Goal: Task Accomplishment & Management: Use online tool/utility

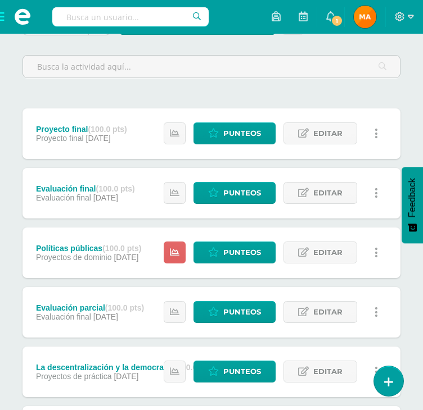
scroll to position [141, 0]
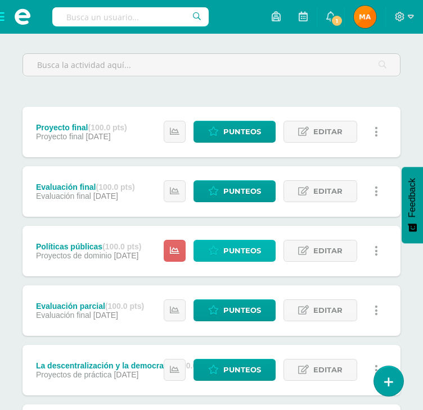
click at [243, 246] on span "Punteos" at bounding box center [242, 251] width 38 height 21
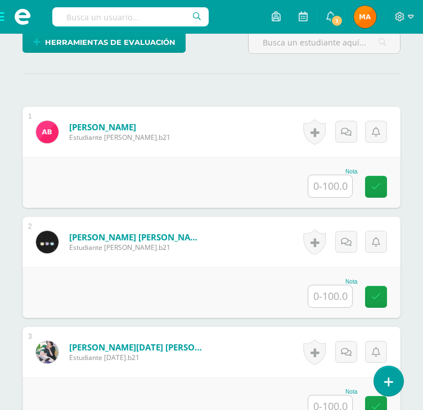
scroll to position [333, 0]
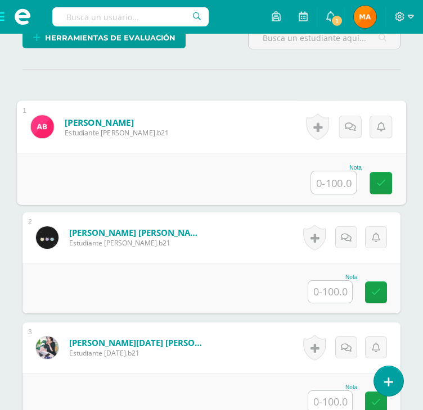
click at [325, 186] on input "text" at bounding box center [333, 182] width 45 height 22
type input "100"
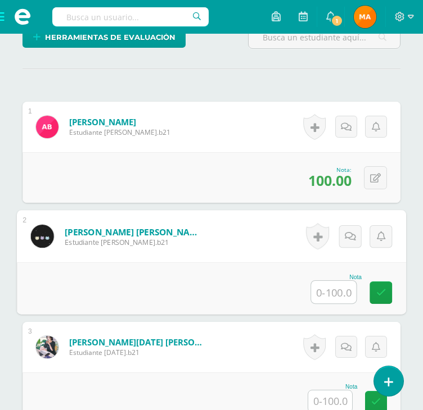
scroll to position [334, 0]
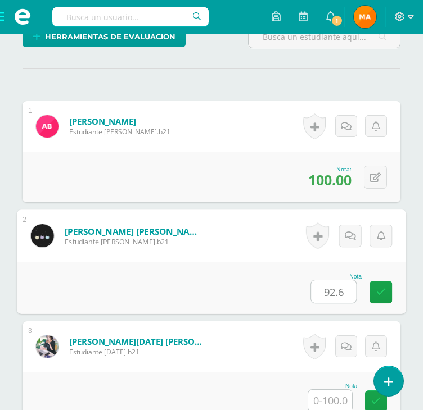
type input "92.6"
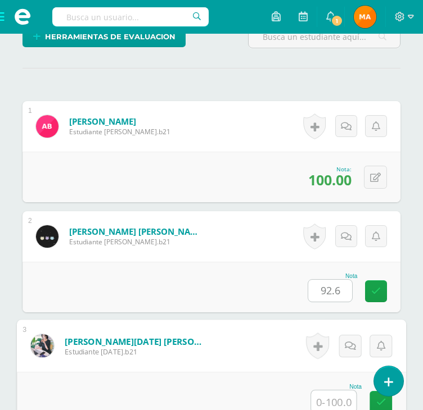
scroll to position [335, 0]
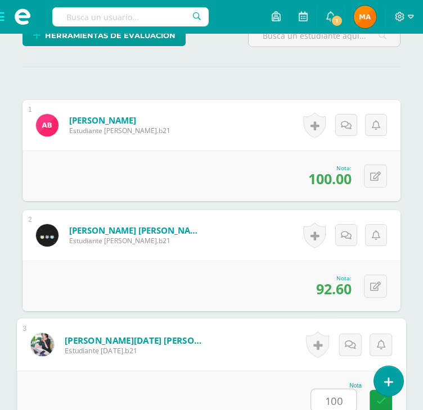
type input "100"
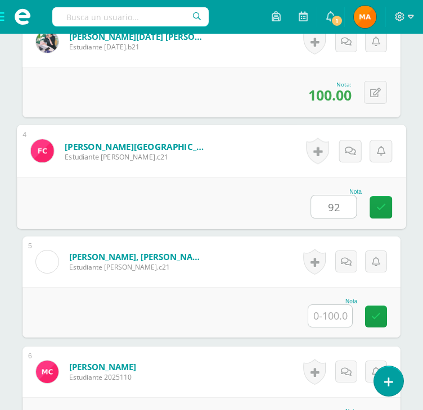
type input "92"
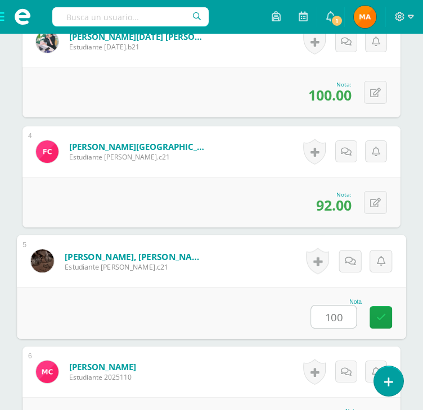
type input "100"
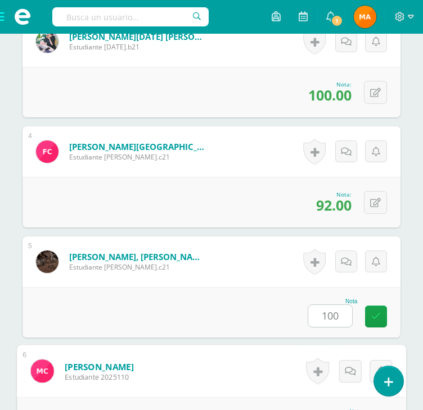
scroll to position [860, 0]
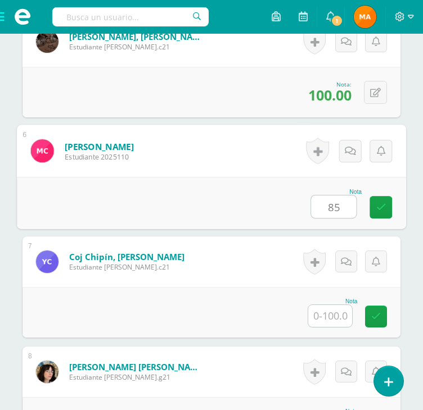
type input "85"
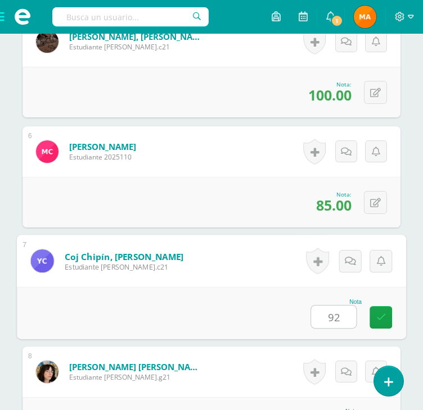
type input "92"
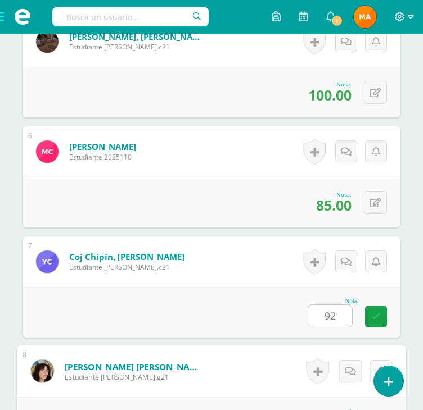
scroll to position [1080, 0]
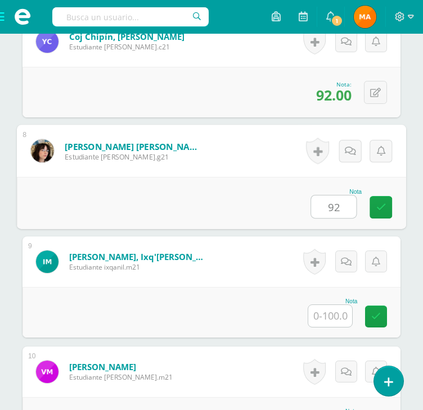
type input "92"
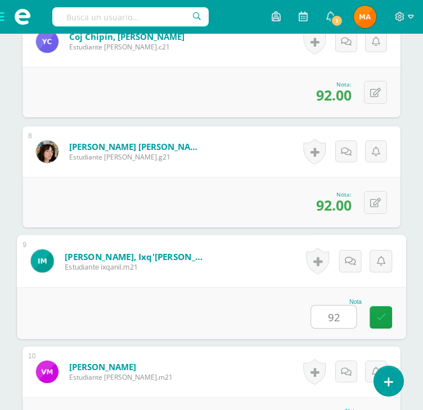
type input "92"
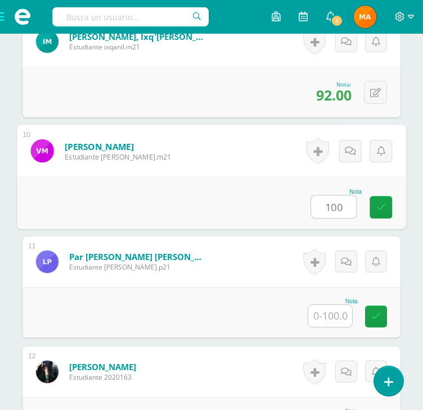
type input "100"
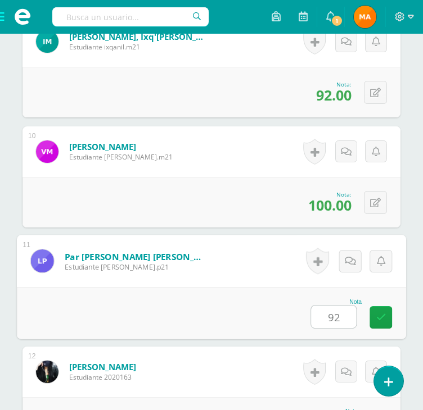
type input "92"
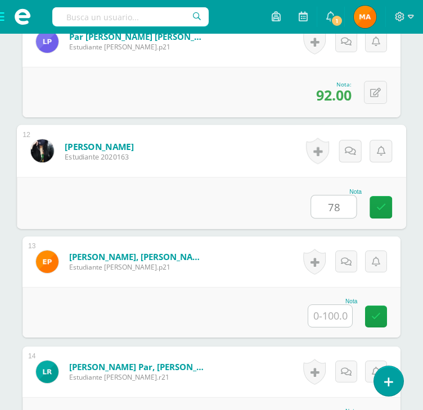
type input "78"
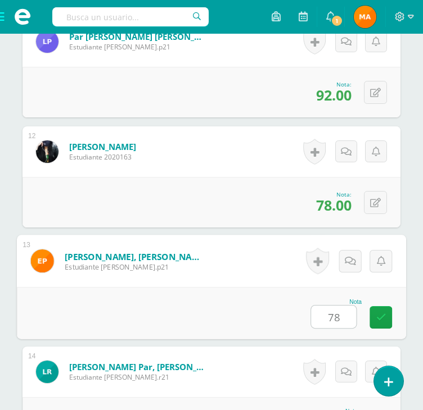
type input "78"
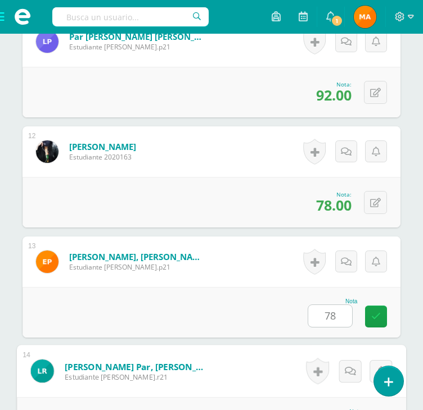
scroll to position [1741, 0]
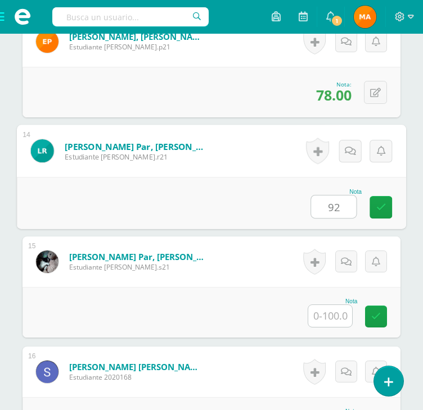
type input "92"
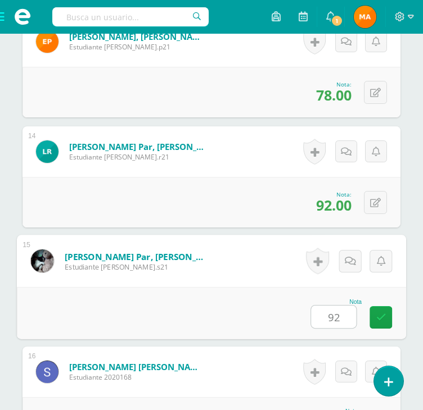
type input "92"
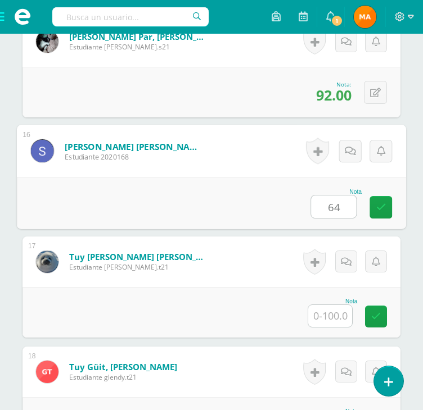
type input "64"
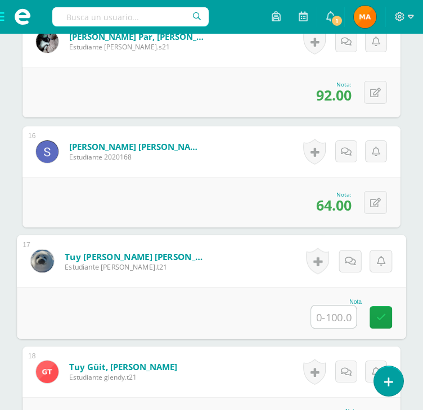
click at [334, 315] on input "text" at bounding box center [333, 317] width 45 height 22
type input "42.6"
click at [382, 313] on icon at bounding box center [381, 318] width 10 height 10
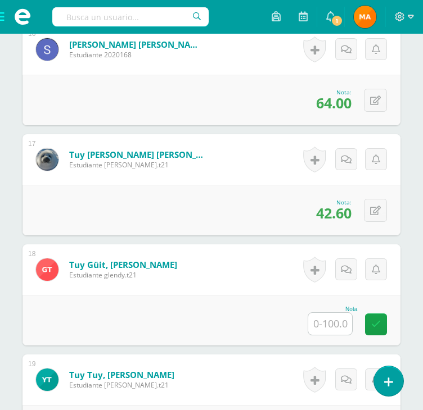
scroll to position [2067, 0]
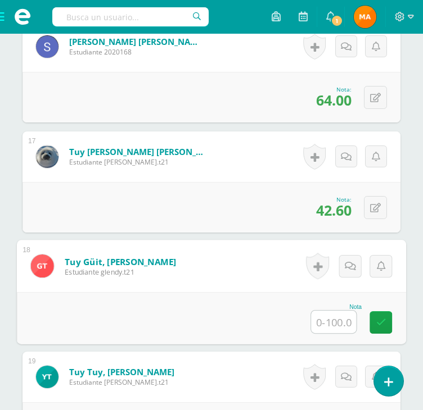
click at [336, 324] on input "text" at bounding box center [333, 322] width 45 height 22
type input "78"
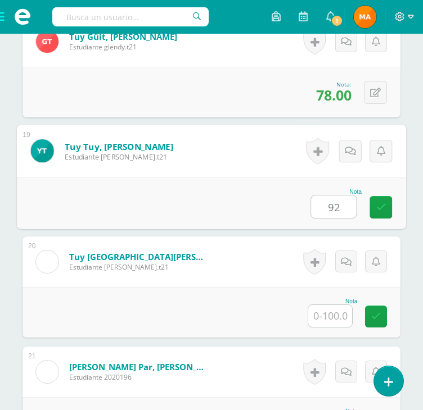
type input "92"
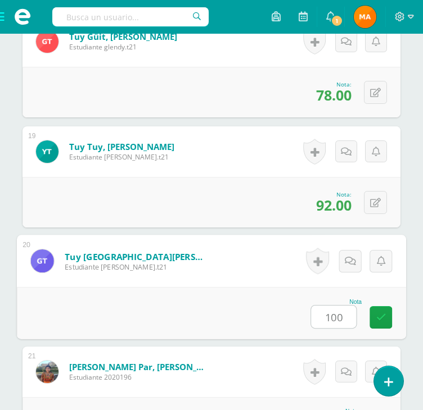
type input "100"
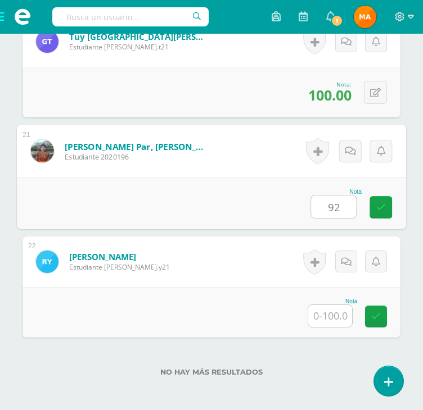
type input "92"
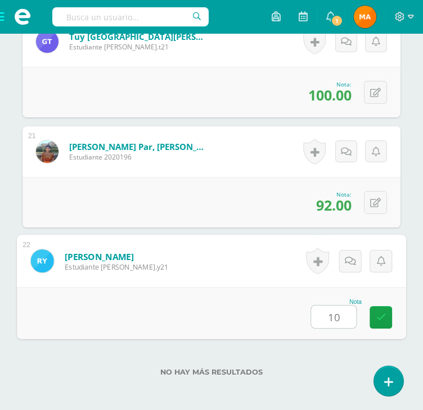
type input "100"
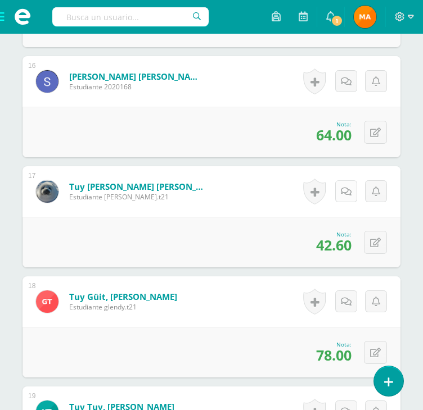
scroll to position [2031, 0]
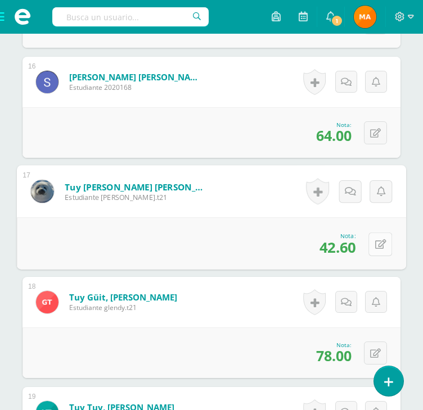
click at [373, 242] on button at bounding box center [380, 244] width 24 height 24
type input "92"
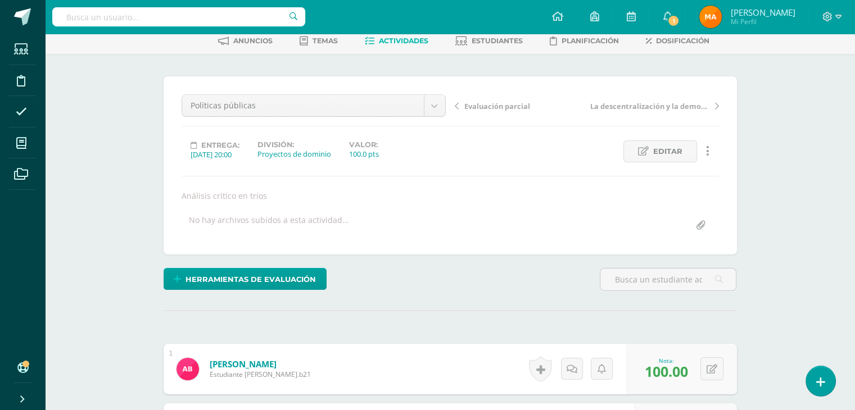
scroll to position [0, 0]
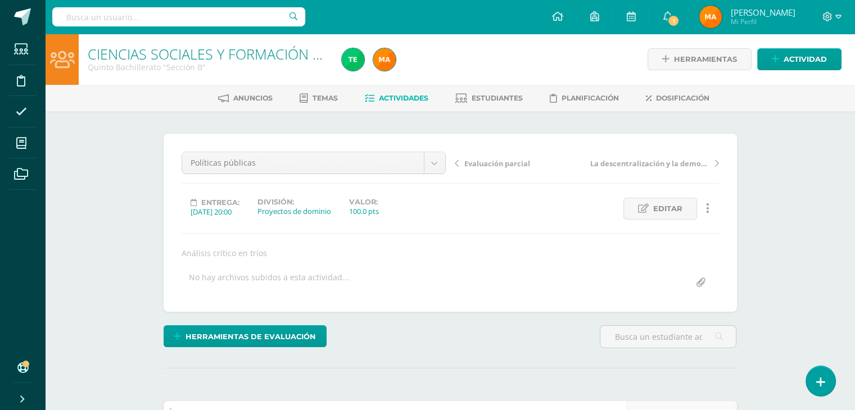
click at [401, 96] on span "Actividades" at bounding box center [403, 98] width 49 height 8
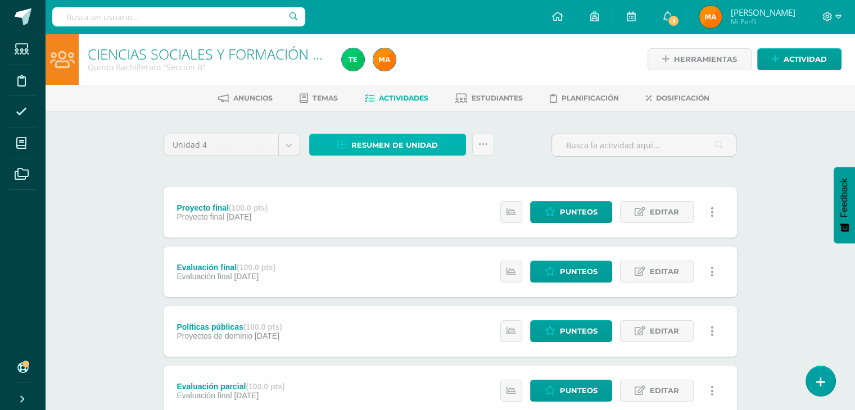
click at [369, 139] on span "Resumen de unidad" at bounding box center [394, 145] width 87 height 21
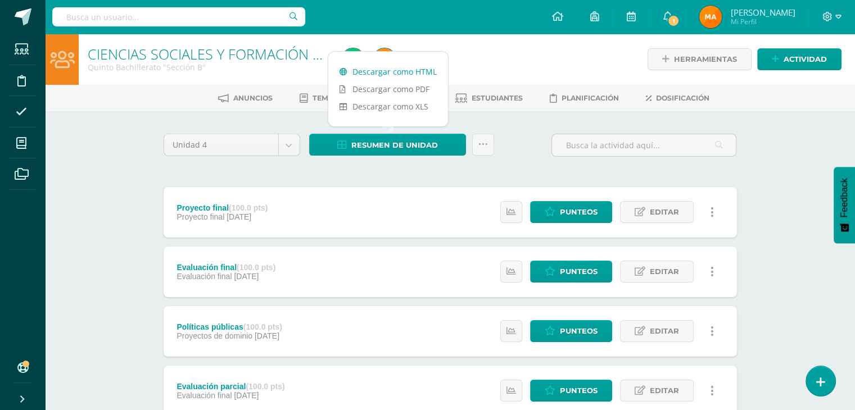
click at [414, 69] on link "Descargar como HTML" at bounding box center [388, 71] width 120 height 17
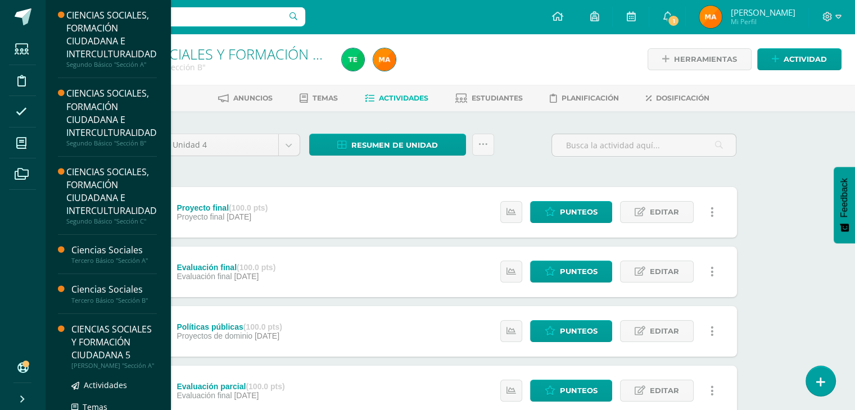
click at [77, 347] on div "CIENCIAS SOCIALES Y FORMACIÓN CIUDADANA 5" at bounding box center [113, 342] width 85 height 39
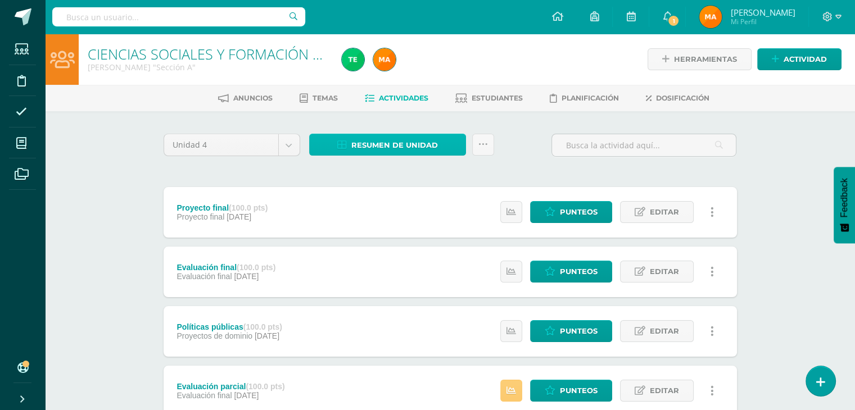
click at [396, 148] on span "Resumen de unidad" at bounding box center [394, 145] width 87 height 21
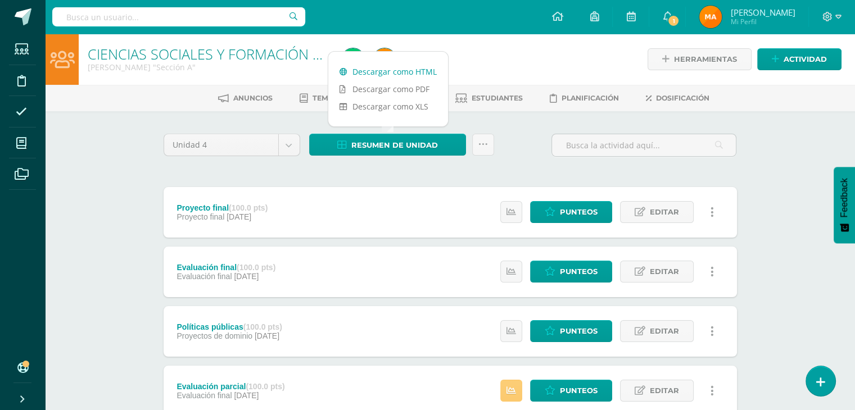
click at [401, 73] on link "Descargar como HTML" at bounding box center [388, 71] width 120 height 17
